Goal: Task Accomplishment & Management: Complete application form

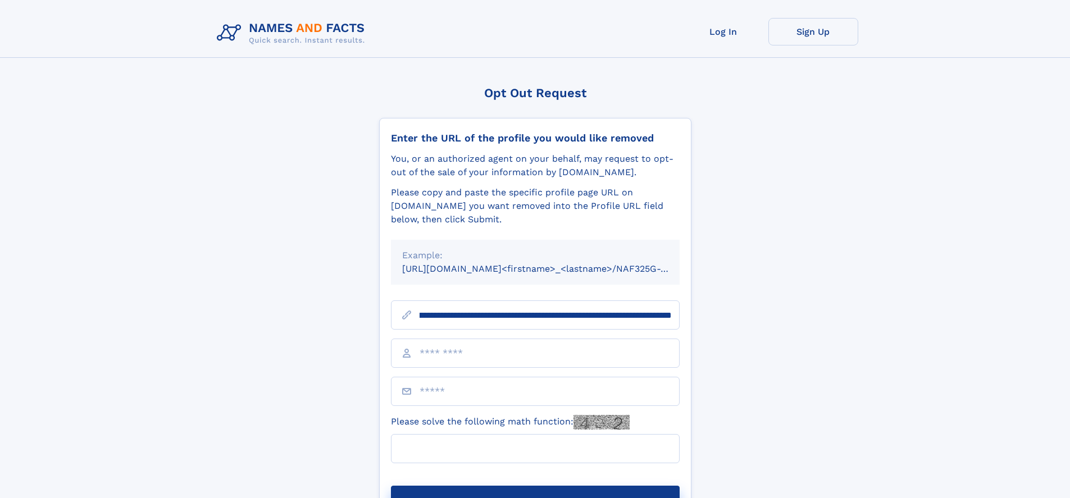
scroll to position [0, 136]
type input "**********"
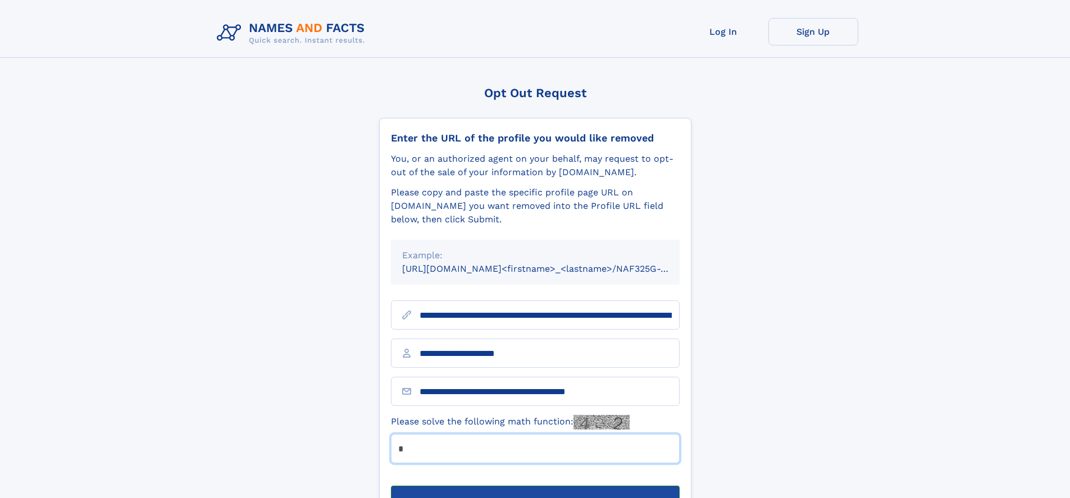
type input "*"
click at [535, 486] on button "Submit Opt Out Request" at bounding box center [535, 504] width 289 height 36
